Goal: Information Seeking & Learning: Check status

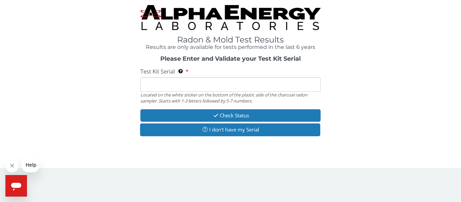
click at [207, 80] on input "Test Kit Serial Located on the white sticker on the bottom of the plastic side …" at bounding box center [230, 84] width 180 height 15
type input "aa487420"
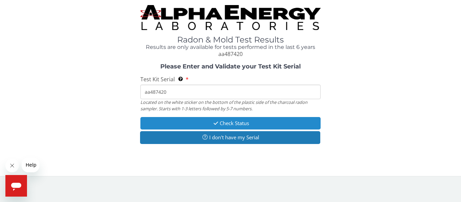
click at [207, 117] on button "Check Status" at bounding box center [230, 123] width 180 height 12
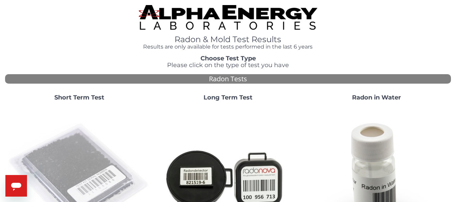
click at [81, 161] on img at bounding box center [79, 178] width 143 height 143
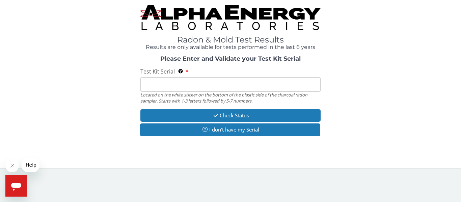
drag, startPoint x: 215, startPoint y: 85, endPoint x: 208, endPoint y: 87, distance: 7.5
click at [215, 85] on input "Test Kit Serial Located on the white sticker on the bottom of the plastic side …" at bounding box center [230, 84] width 180 height 15
type input "aa487432"
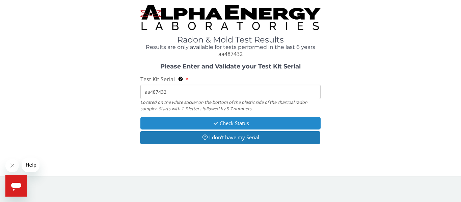
click at [196, 122] on button "Check Status" at bounding box center [230, 123] width 180 height 12
